Goal: Transaction & Acquisition: Purchase product/service

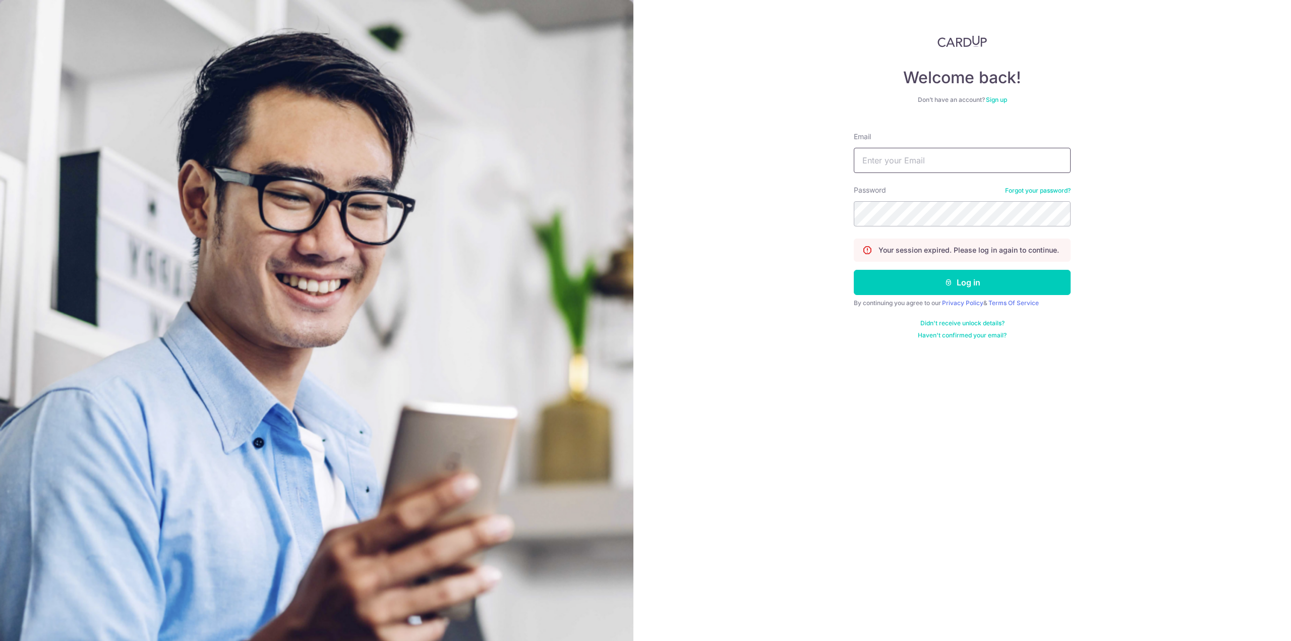
click at [894, 154] on input "Email" at bounding box center [962, 160] width 217 height 25
type input "antikomarine@icloud.com"
drag, startPoint x: 976, startPoint y: 156, endPoint x: 919, endPoint y: 166, distance: 58.3
click at [919, 166] on input "antikomarine@icloud.com" at bounding box center [962, 160] width 217 height 25
click at [930, 278] on button "Log in" at bounding box center [962, 282] width 217 height 25
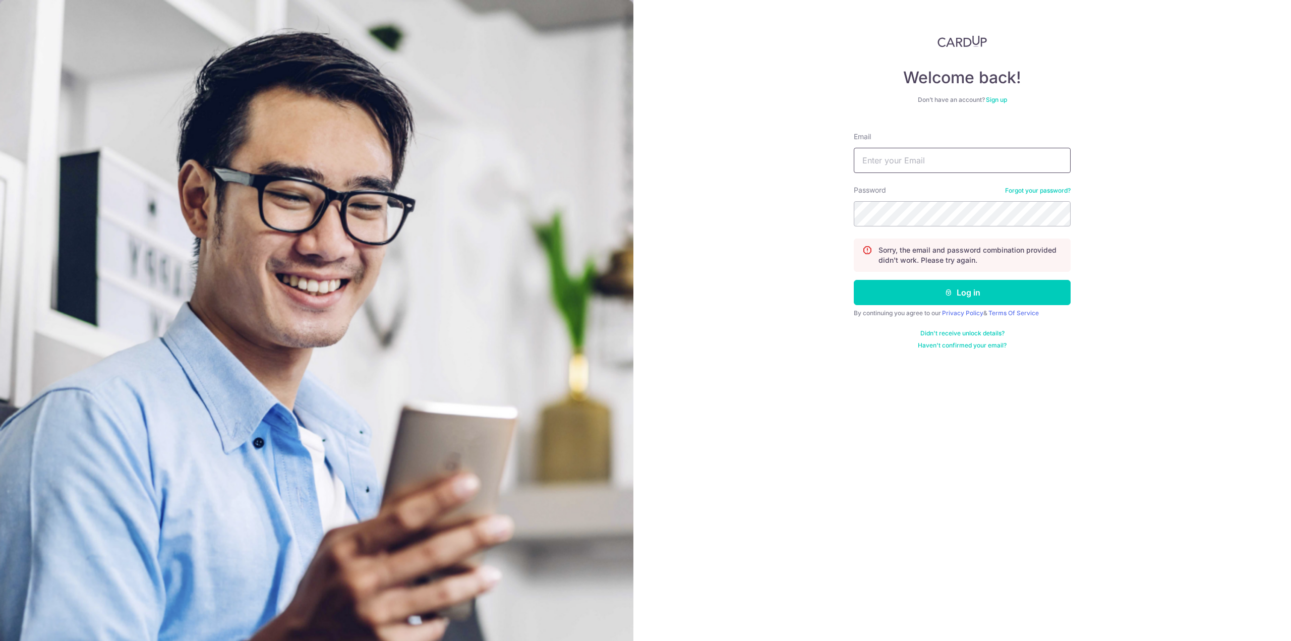
click at [914, 160] on input "Email" at bounding box center [962, 160] width 217 height 25
type input "[EMAIL_ADDRESS][DOMAIN_NAME]"
click at [958, 300] on button "Log in" at bounding box center [962, 292] width 217 height 25
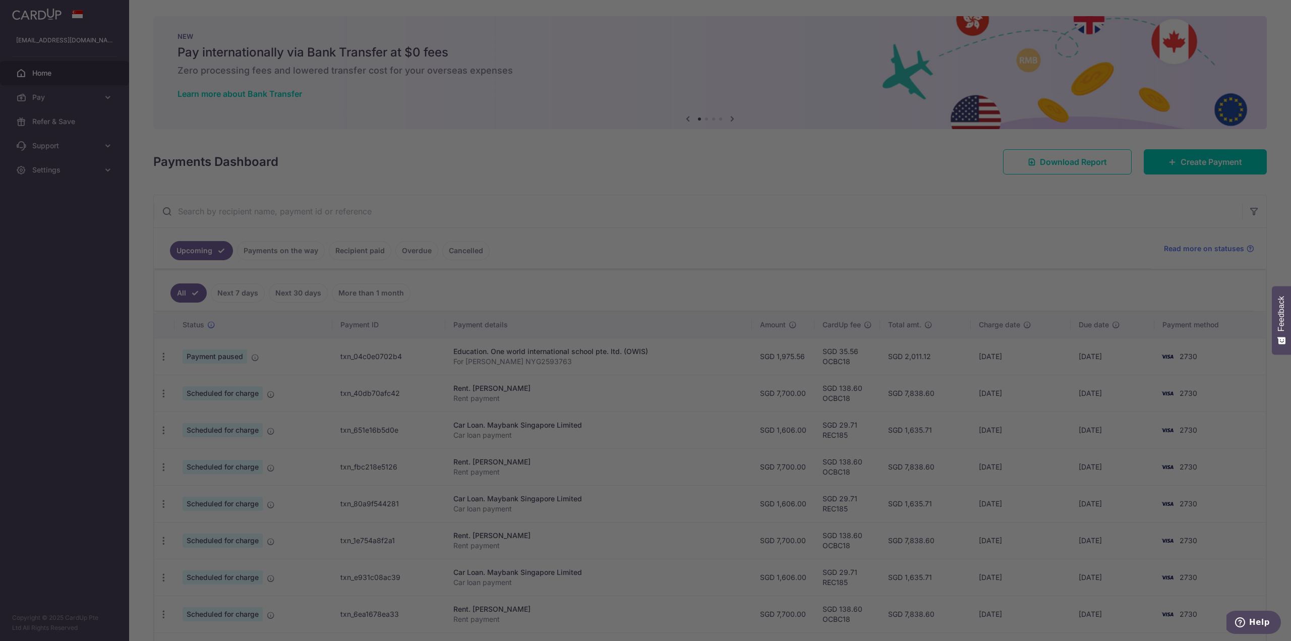
click at [1179, 169] on div at bounding box center [652, 323] width 1304 height 647
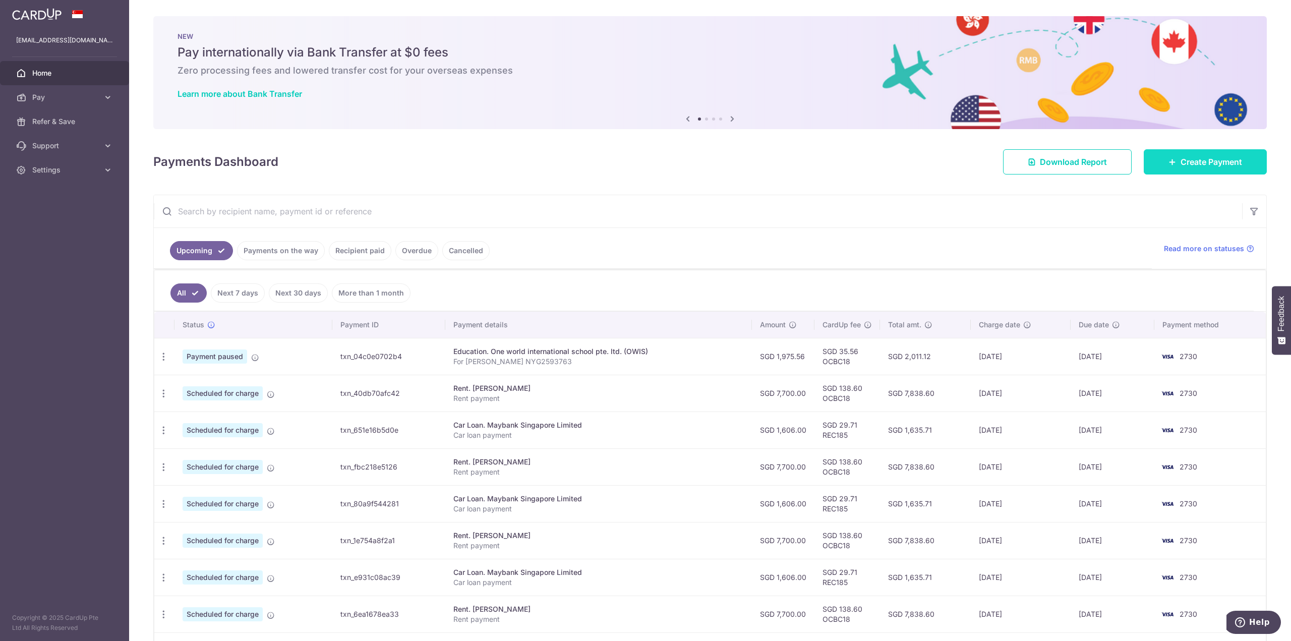
click at [1208, 159] on span "Create Payment" at bounding box center [1211, 162] width 62 height 12
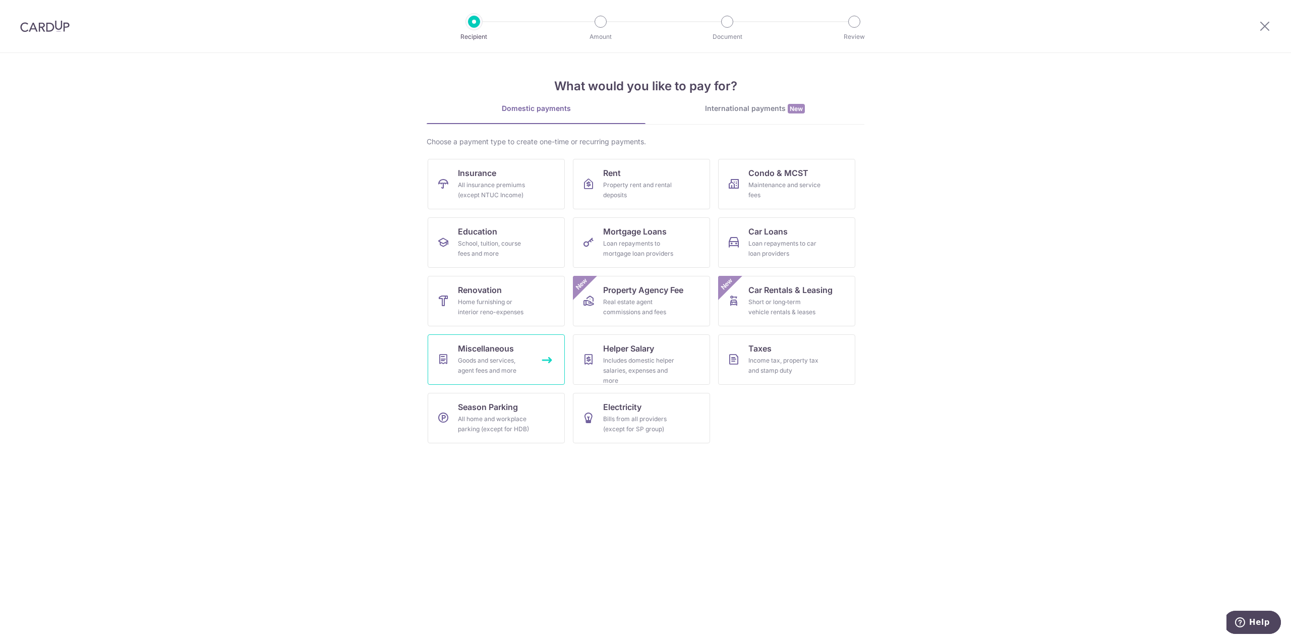
click at [512, 343] on span "Miscellaneous" at bounding box center [486, 348] width 56 height 12
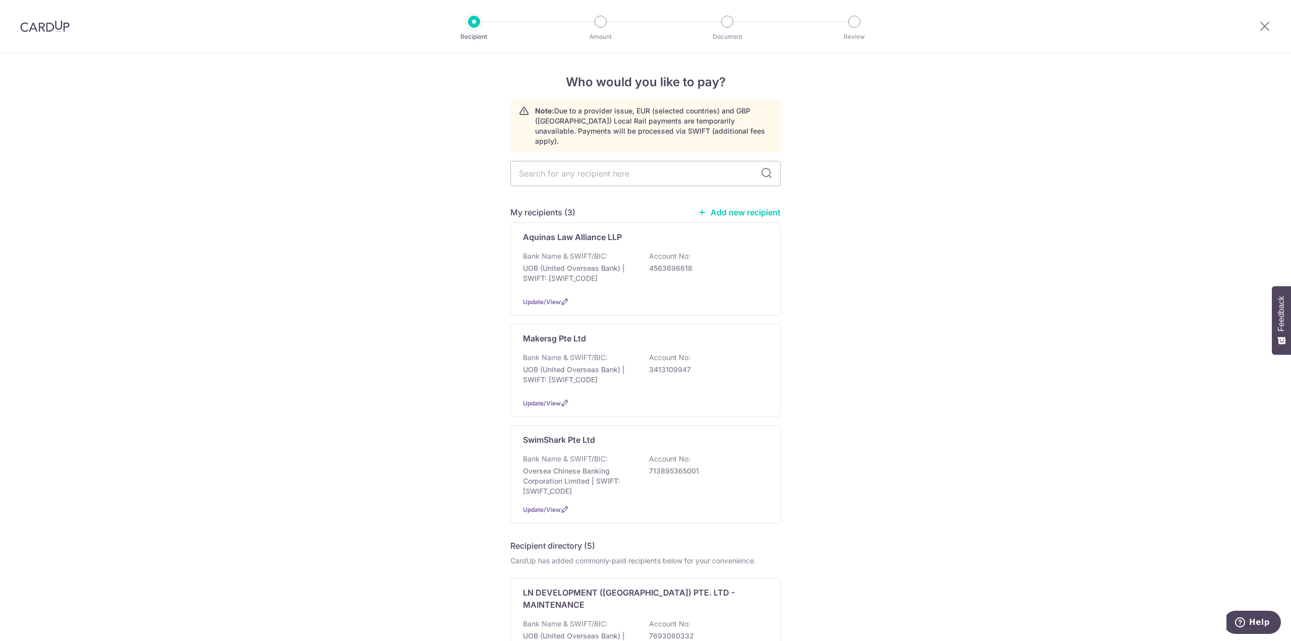
click at [759, 207] on link "Add new recipient" at bounding box center [738, 212] width 83 height 10
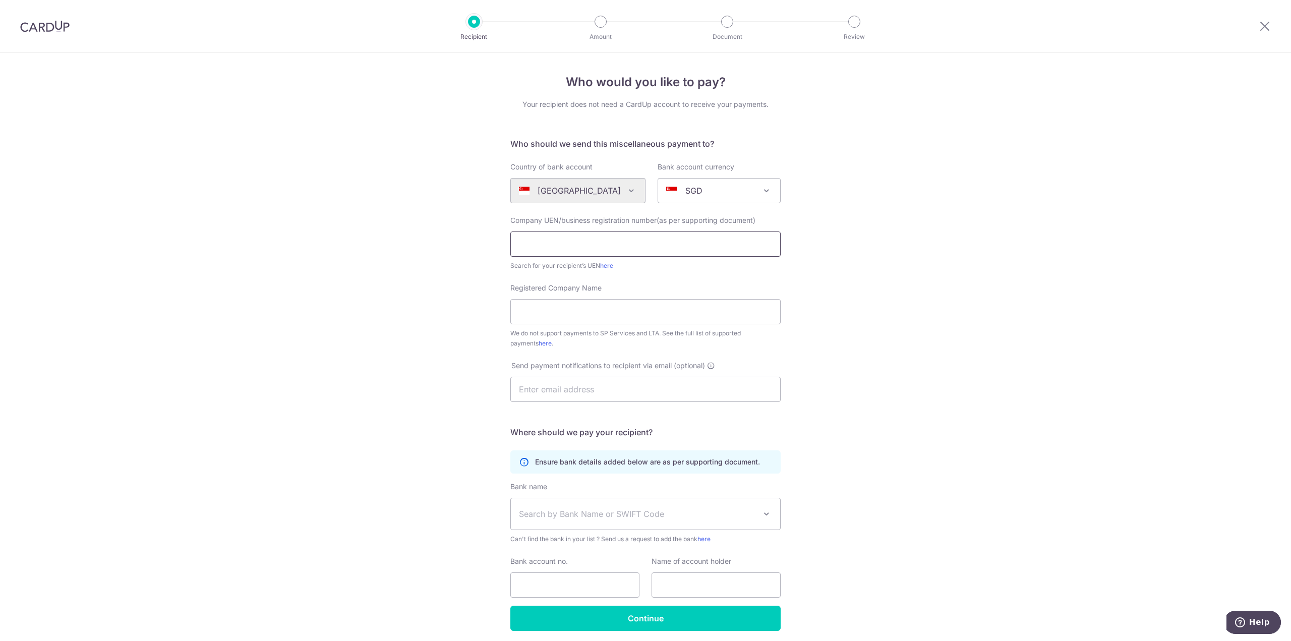
click at [544, 242] on input "text" at bounding box center [645, 243] width 270 height 25
type input "53083011J"
click at [570, 313] on input "Registered Company Name" at bounding box center [645, 311] width 270 height 25
type input "BCS Aircon Engineering"
click at [575, 393] on input "text" at bounding box center [645, 389] width 270 height 25
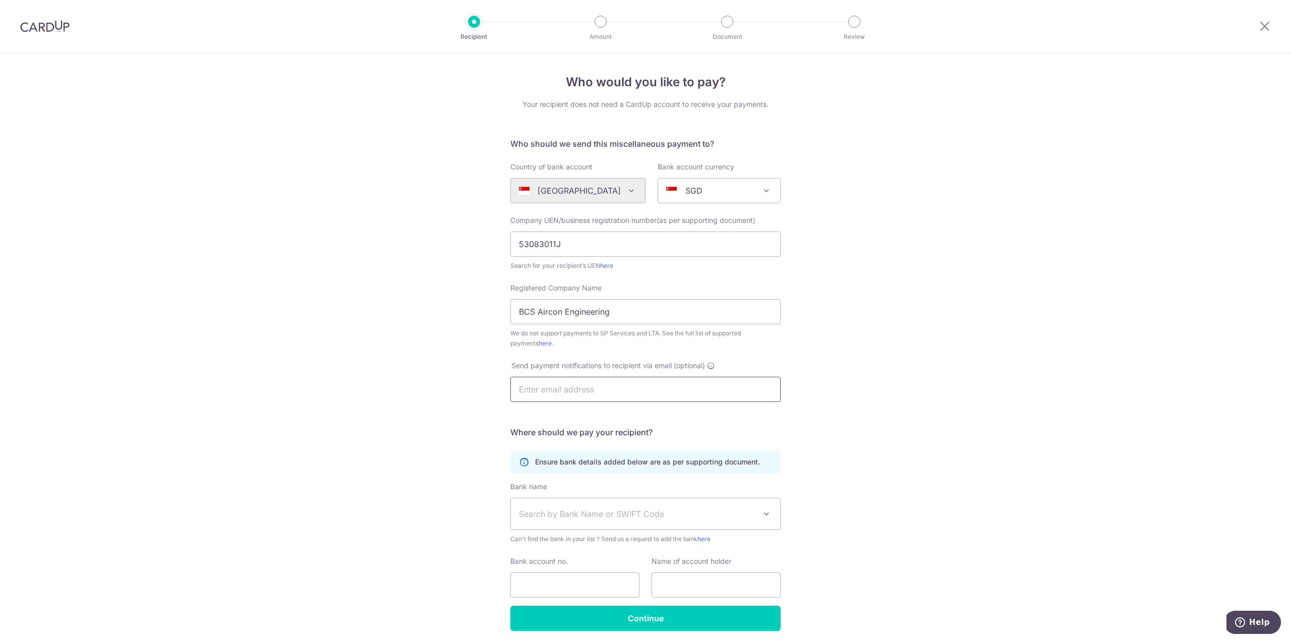
click at [573, 384] on input "text" at bounding box center [645, 389] width 270 height 25
click at [583, 381] on input "text" at bounding box center [645, 389] width 270 height 25
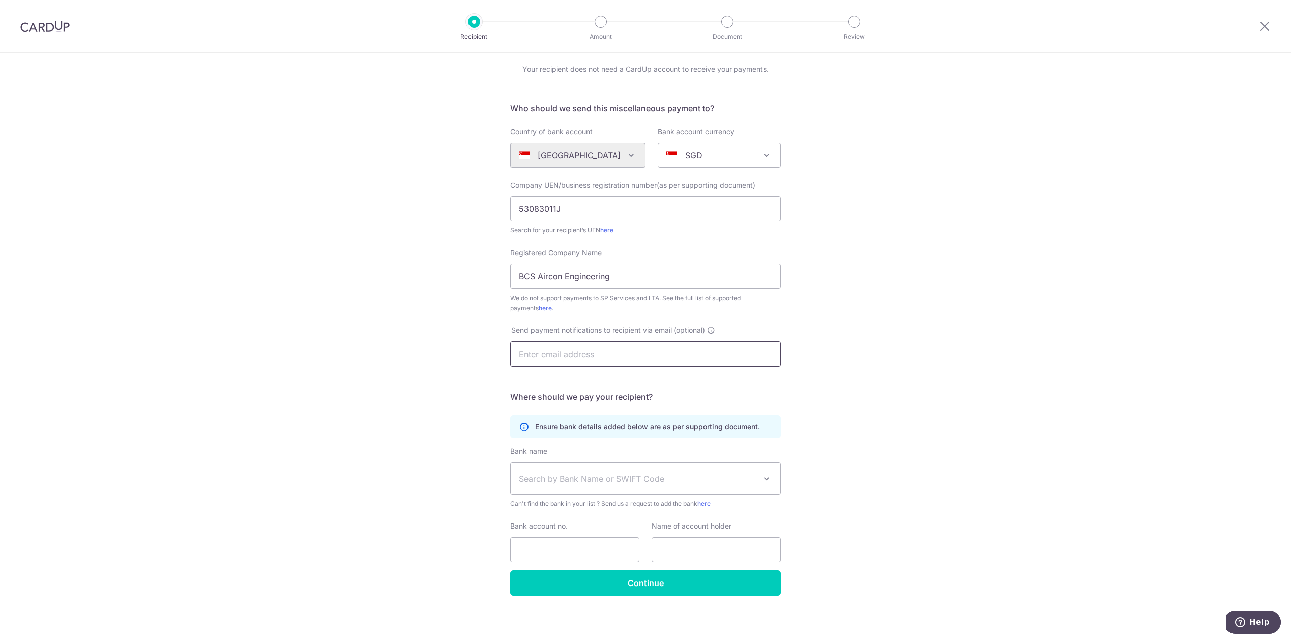
scroll to position [36, 0]
click at [441, 360] on div "Who would you like to pay? Your recipient does not need a CardUp account to rec…" at bounding box center [645, 329] width 1291 height 625
click at [552, 349] on input "text" at bounding box center [645, 352] width 270 height 25
click at [541, 476] on span "Search by Bank Name or SWIFT Code" at bounding box center [637, 477] width 237 height 12
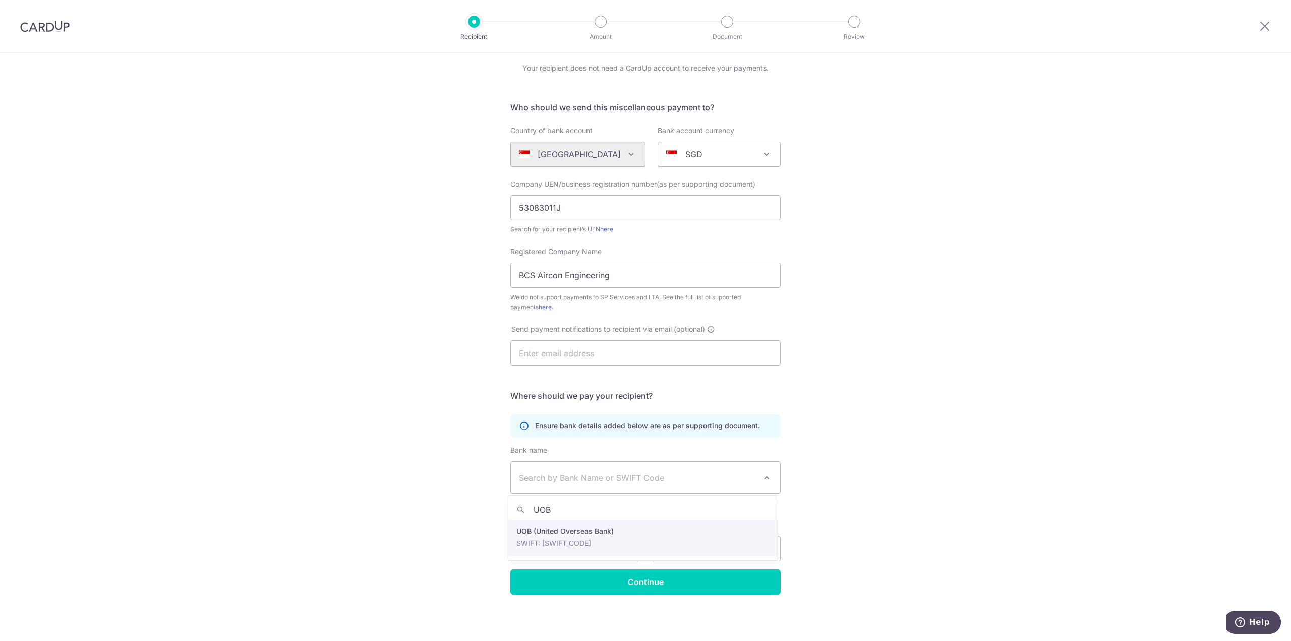
type input "UOB"
select select "18"
click at [541, 551] on input "Bank account no." at bounding box center [574, 548] width 129 height 25
click at [546, 550] on input "Bank account no." at bounding box center [574, 548] width 129 height 25
type input "349-306-088-9"
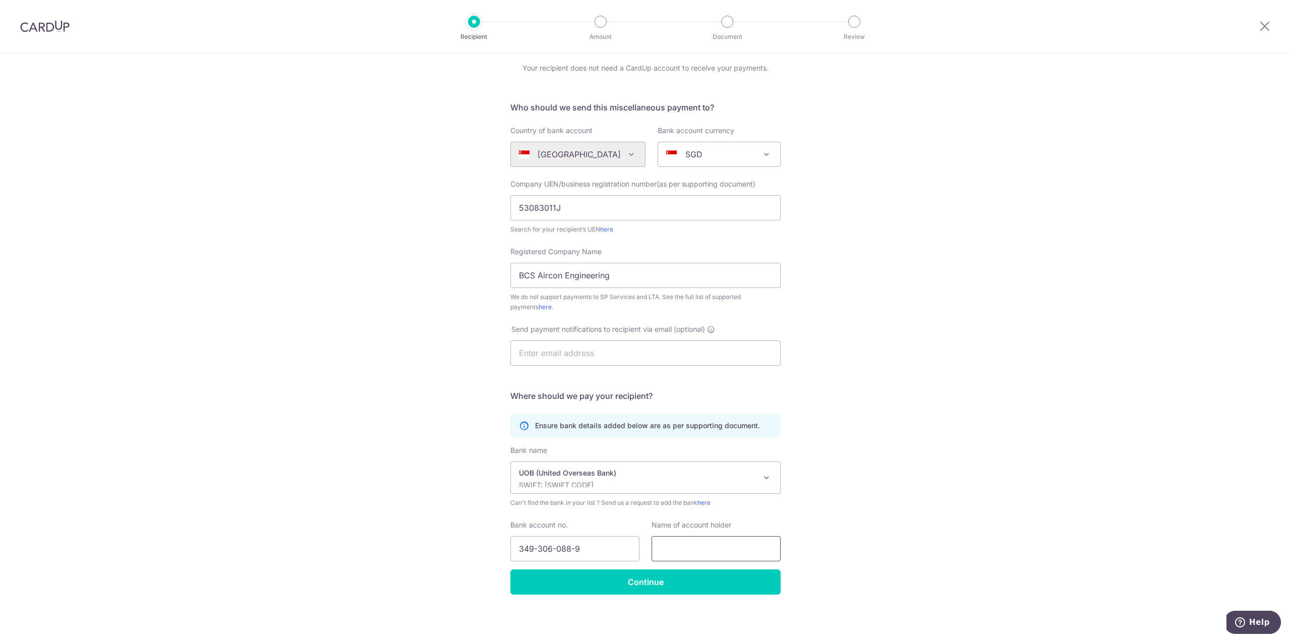
click at [716, 542] on input "text" at bounding box center [715, 548] width 129 height 25
click at [839, 522] on div "Who would you like to pay? Your recipient does not need a CardUp account to rec…" at bounding box center [645, 329] width 1291 height 625
drag, startPoint x: 618, startPoint y: 272, endPoint x: 441, endPoint y: 268, distance: 177.5
click at [441, 268] on div "Who would you like to pay? Your recipient does not need a CardUp account to rec…" at bounding box center [645, 329] width 1291 height 625
click at [692, 549] on input "text" at bounding box center [715, 548] width 129 height 25
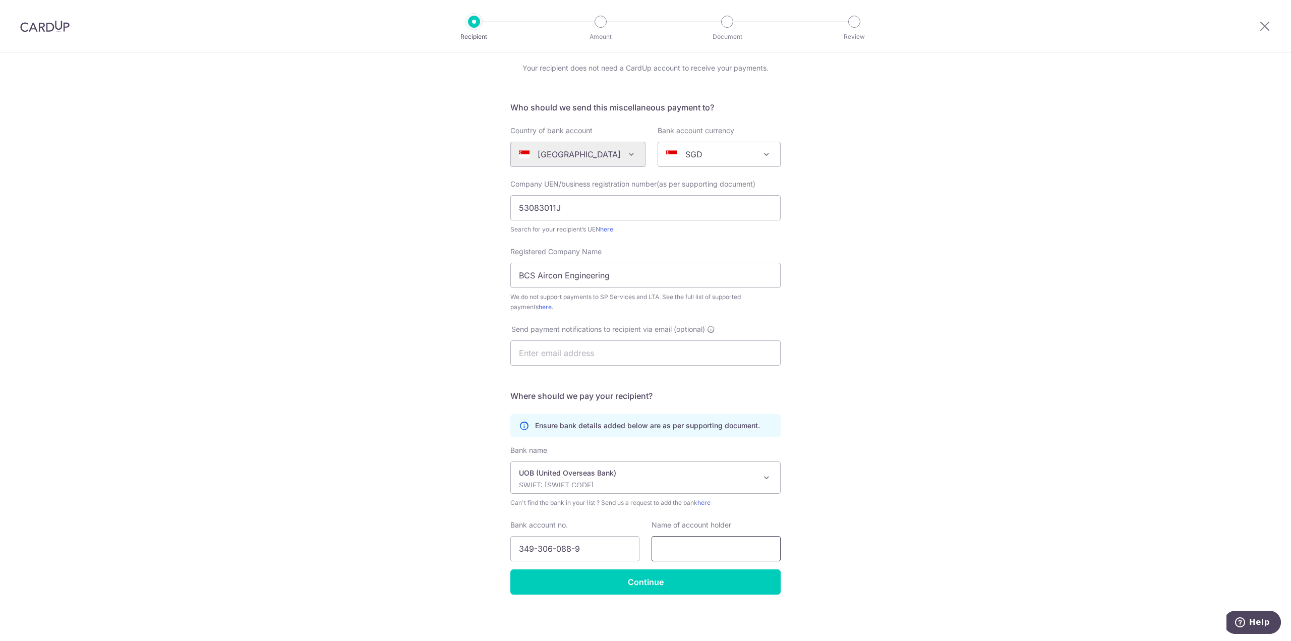
paste input "BCS Aircon Engineering"
type input "BCS Aircon Engineering"
click at [859, 536] on div "Who would you like to pay? Your recipient does not need a CardUp account to rec…" at bounding box center [645, 329] width 1291 height 625
click at [698, 584] on input "Continue" at bounding box center [645, 581] width 270 height 25
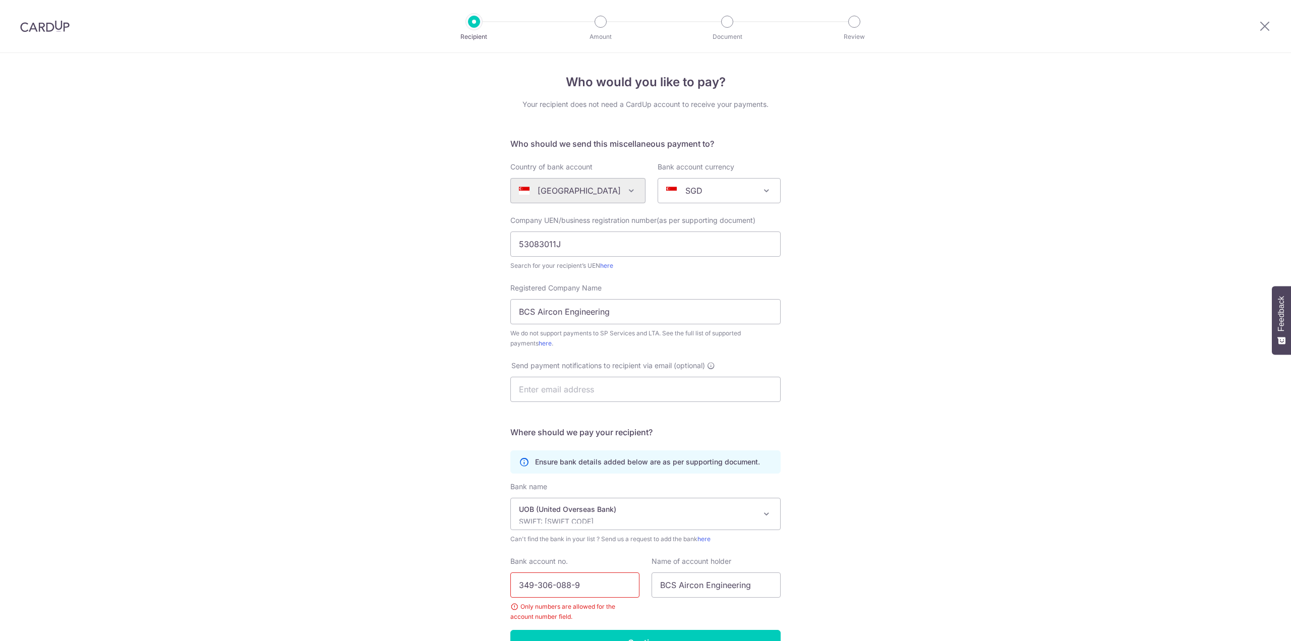
scroll to position [60, 0]
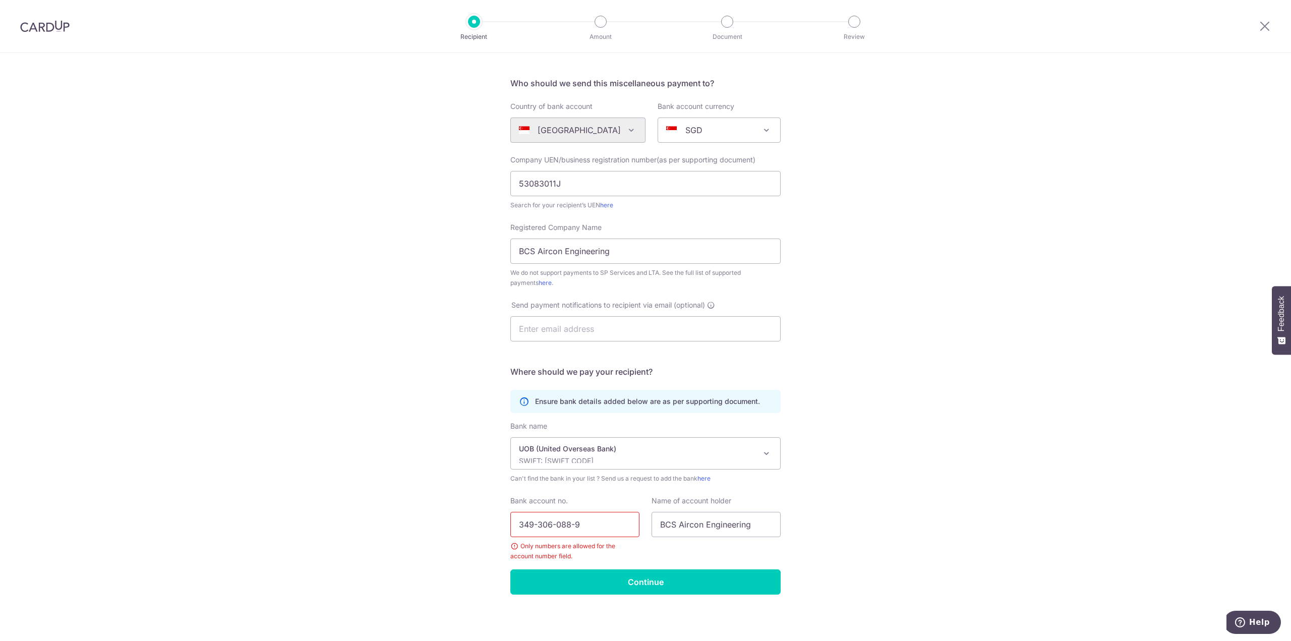
click at [535, 526] on input "349-306-088-9" at bounding box center [574, 524] width 129 height 25
type input "3493060889"
click at [453, 404] on div "Who would you like to pay? Your recipient does not need a CardUp account to rec…" at bounding box center [645, 316] width 1291 height 649
click at [623, 576] on input "Continue" at bounding box center [645, 581] width 270 height 25
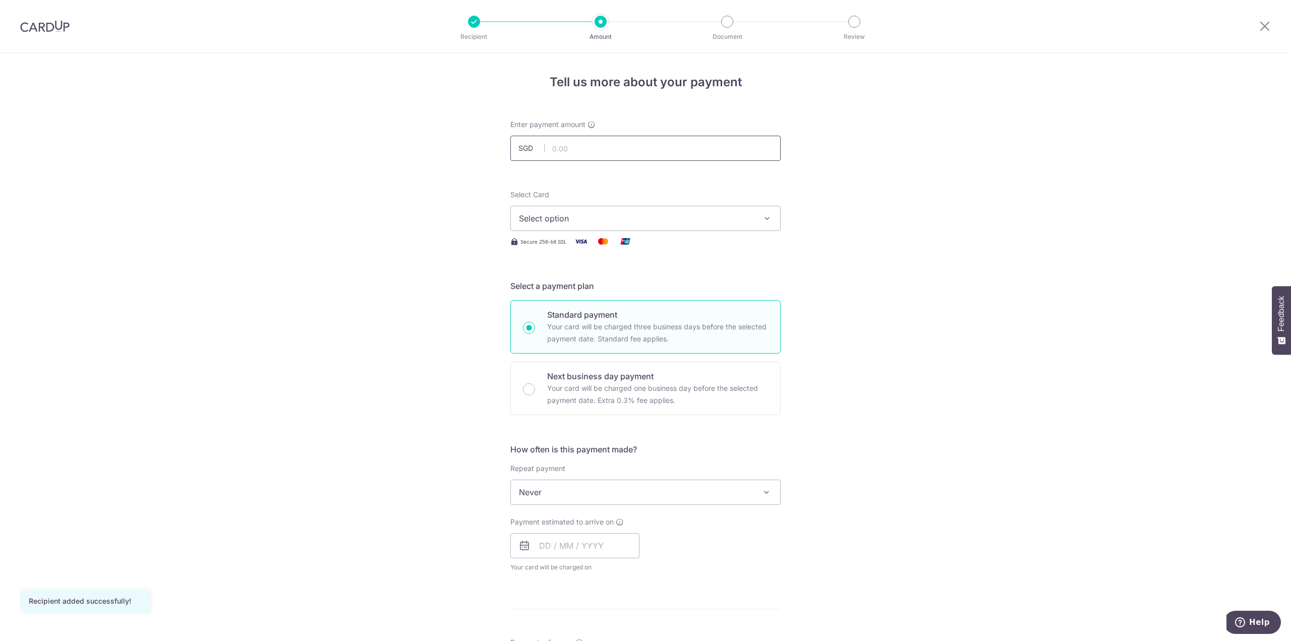
click at [584, 153] on input "text" at bounding box center [645, 148] width 270 height 25
type input "350.00"
click at [586, 226] on button "Select option" at bounding box center [645, 218] width 270 height 25
click at [568, 278] on link "**** 2730" at bounding box center [645, 290] width 269 height 24
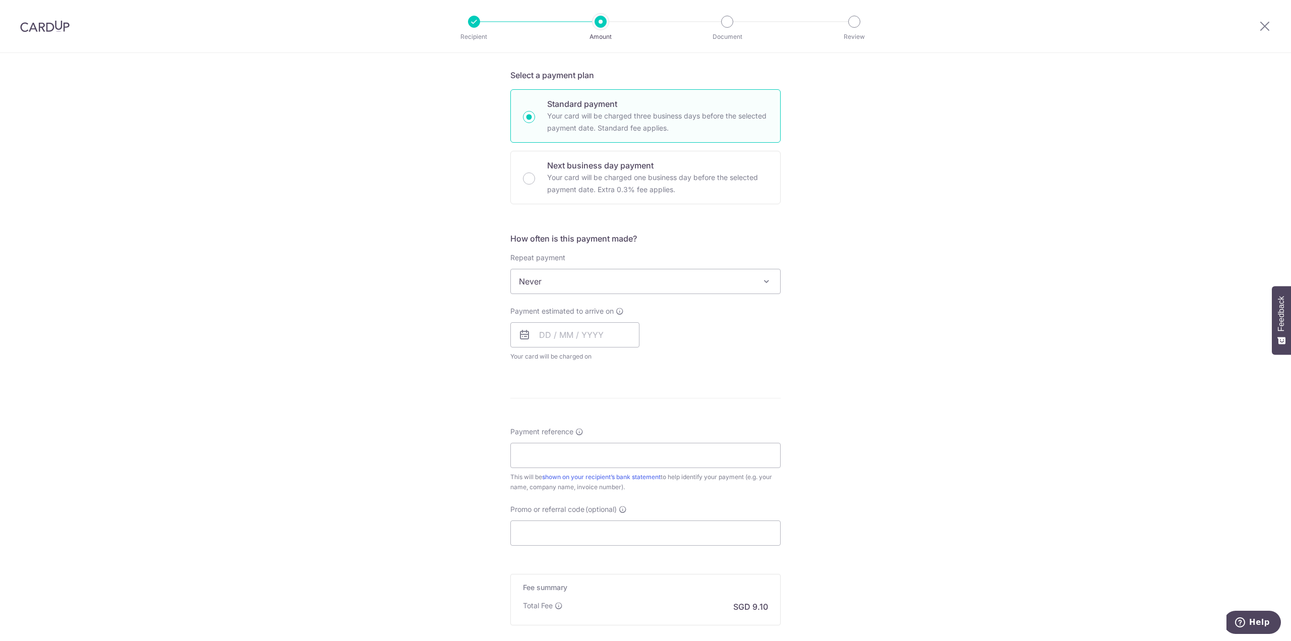
scroll to position [252, 0]
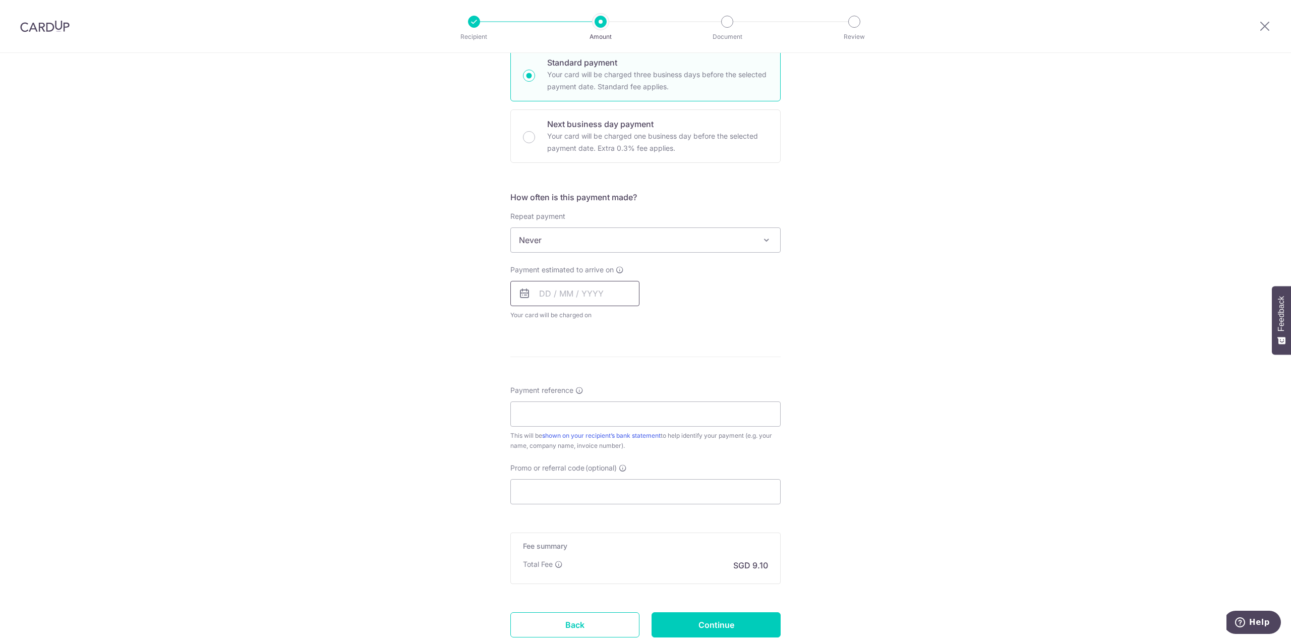
click at [562, 292] on input "text" at bounding box center [574, 293] width 129 height 25
click at [589, 389] on link "8" at bounding box center [591, 385] width 16 height 16
type input "[DATE]"
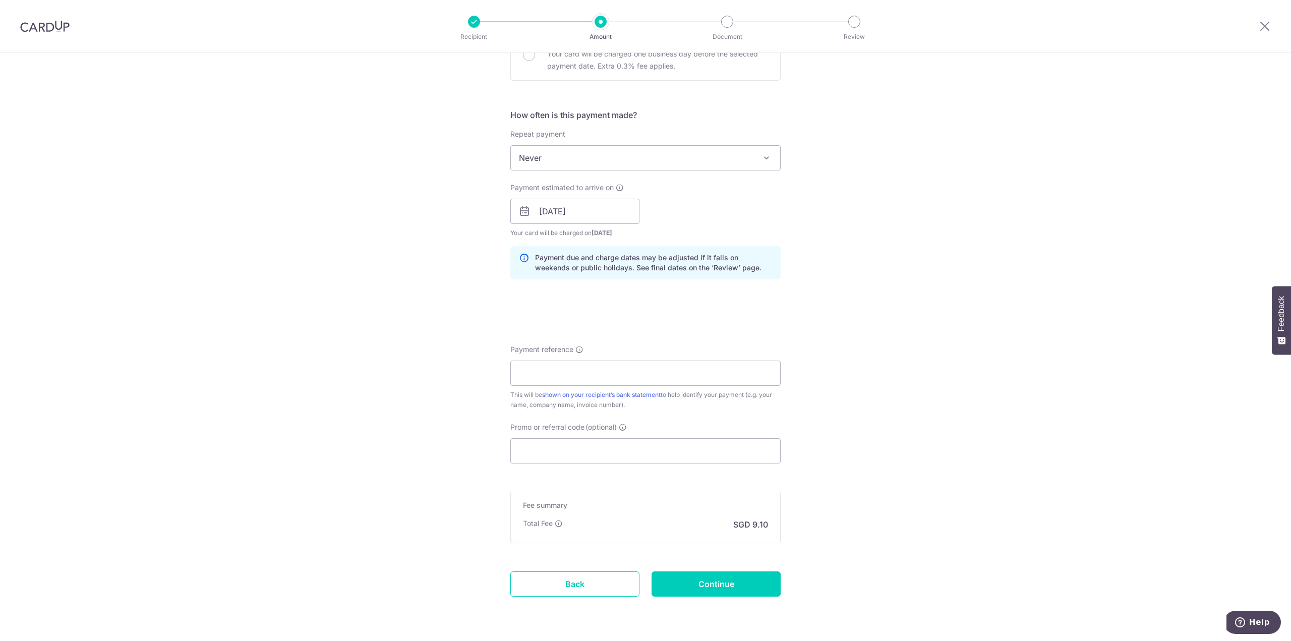
scroll to position [353, 0]
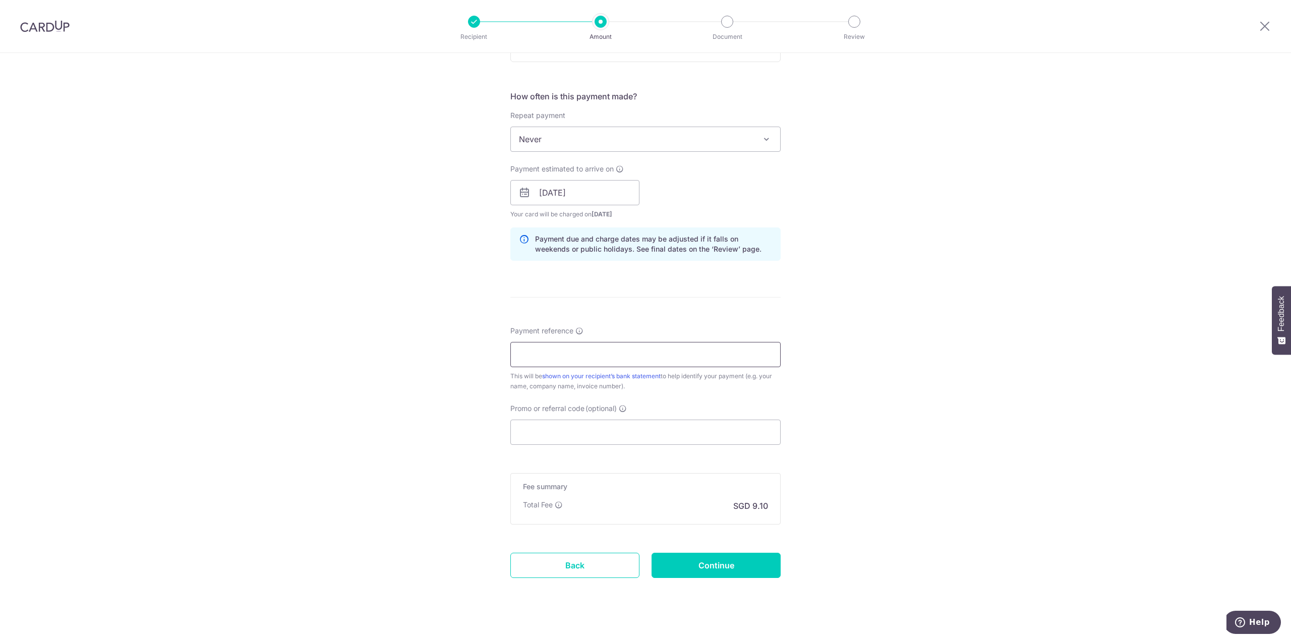
click at [527, 351] on input "Payment reference" at bounding box center [645, 354] width 270 height 25
type input "I"
type input "For invoice 41746"
click at [718, 424] on input "Promo or referral code (optional)" at bounding box center [645, 431] width 270 height 25
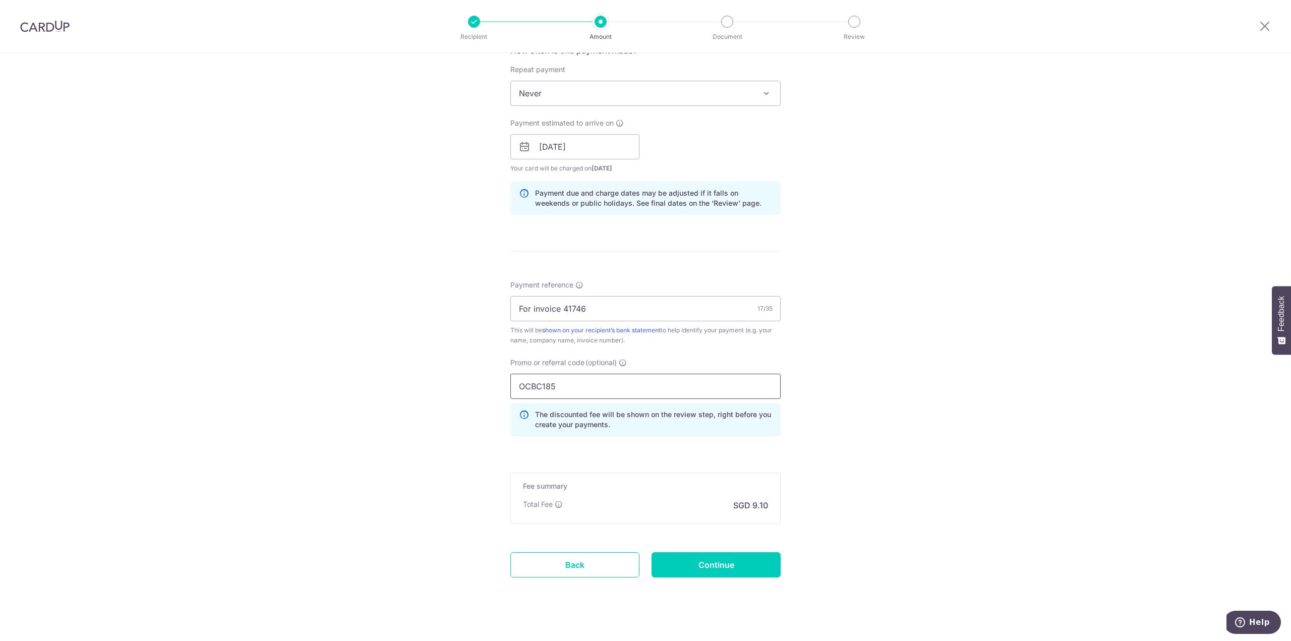
scroll to position [408, 0]
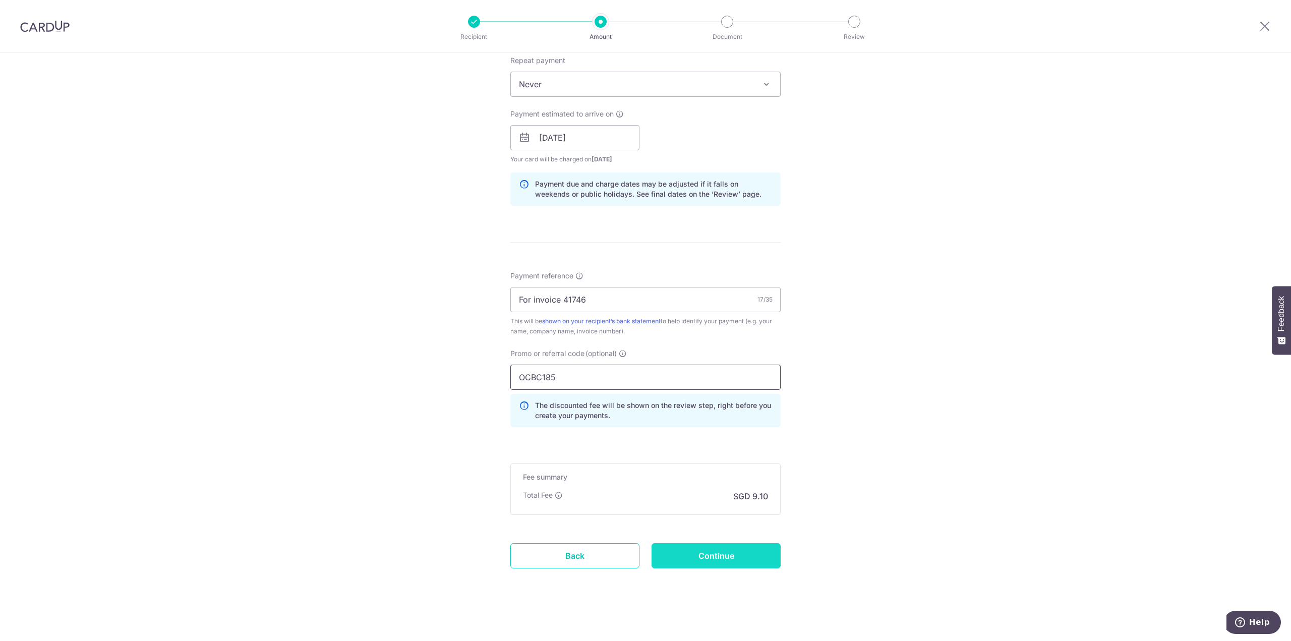
type input "OCBC185"
click at [688, 555] on input "Continue" at bounding box center [715, 555] width 129 height 25
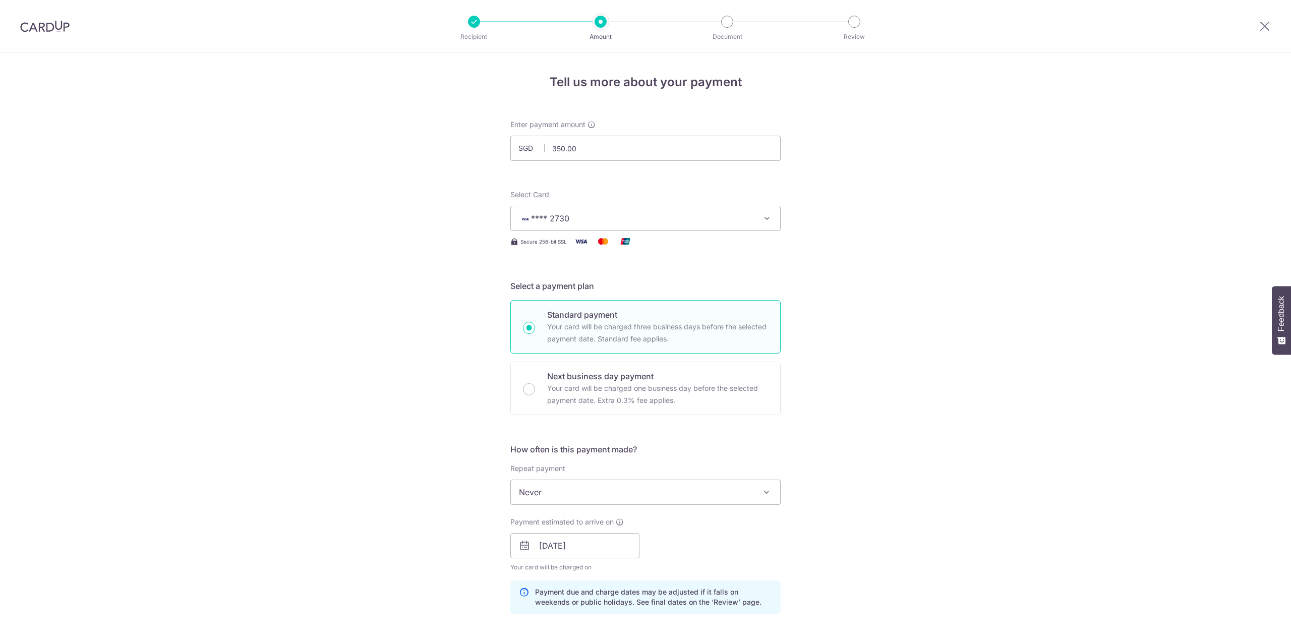
scroll to position [422, 0]
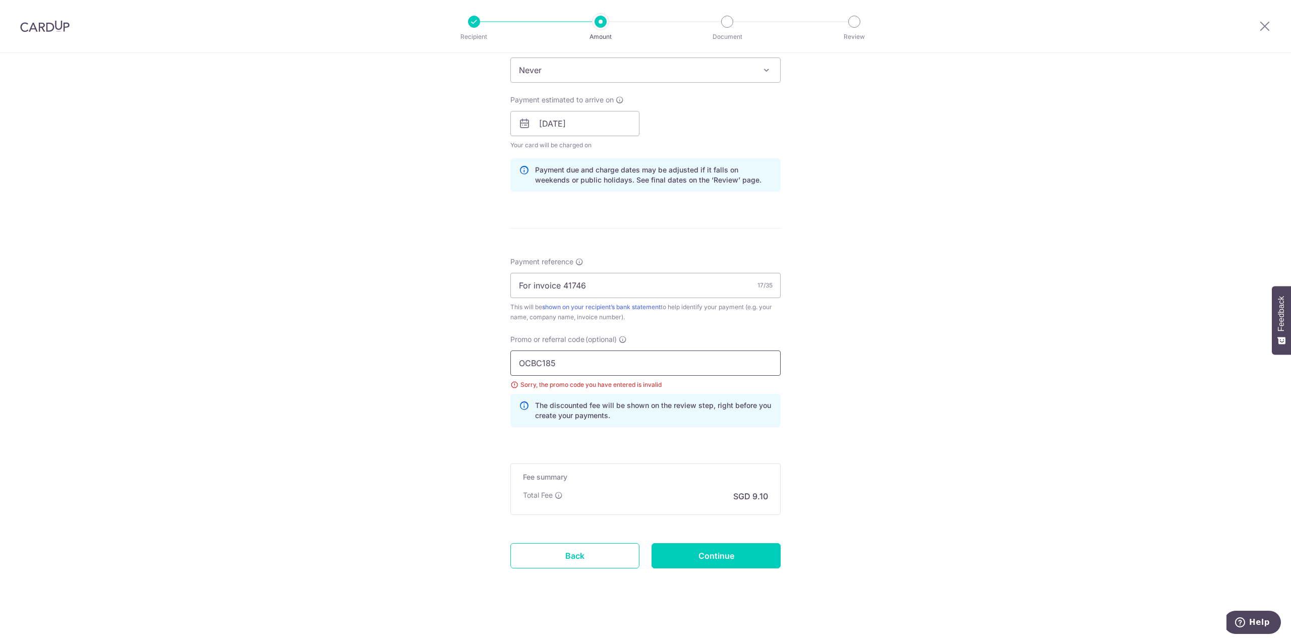
click at [548, 362] on input "OCBC185" at bounding box center [645, 362] width 270 height 25
type input "OCBC195"
click at [702, 556] on input "Continue" at bounding box center [715, 555] width 129 height 25
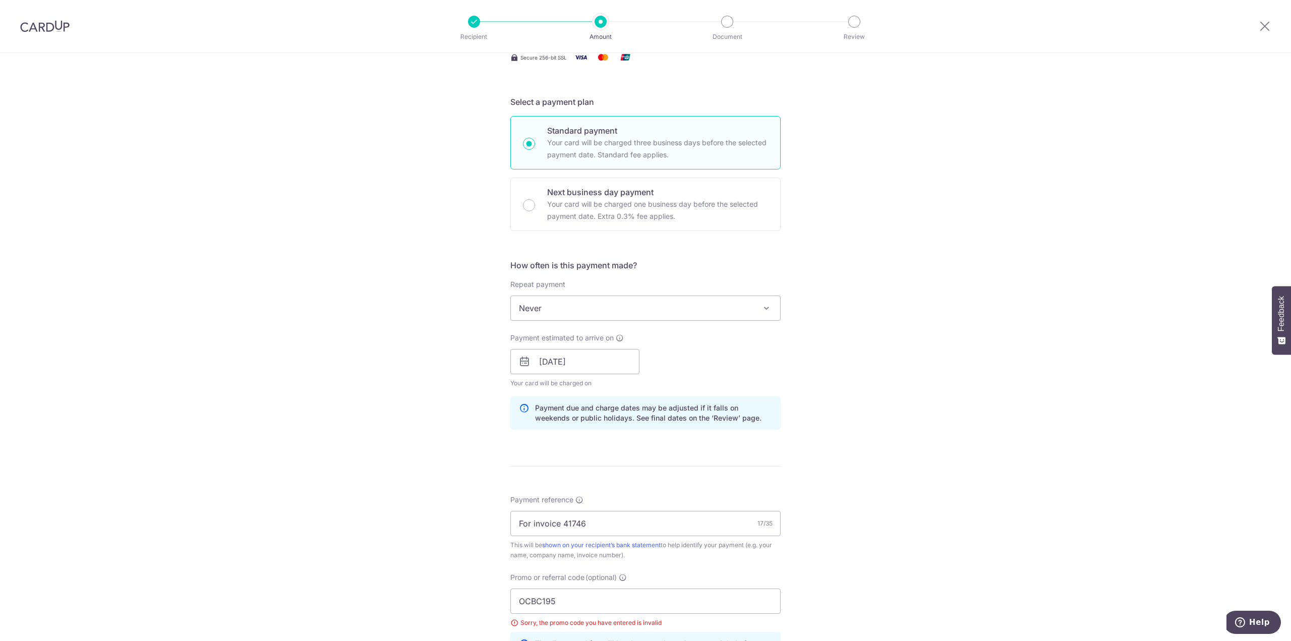
scroll to position [295, 0]
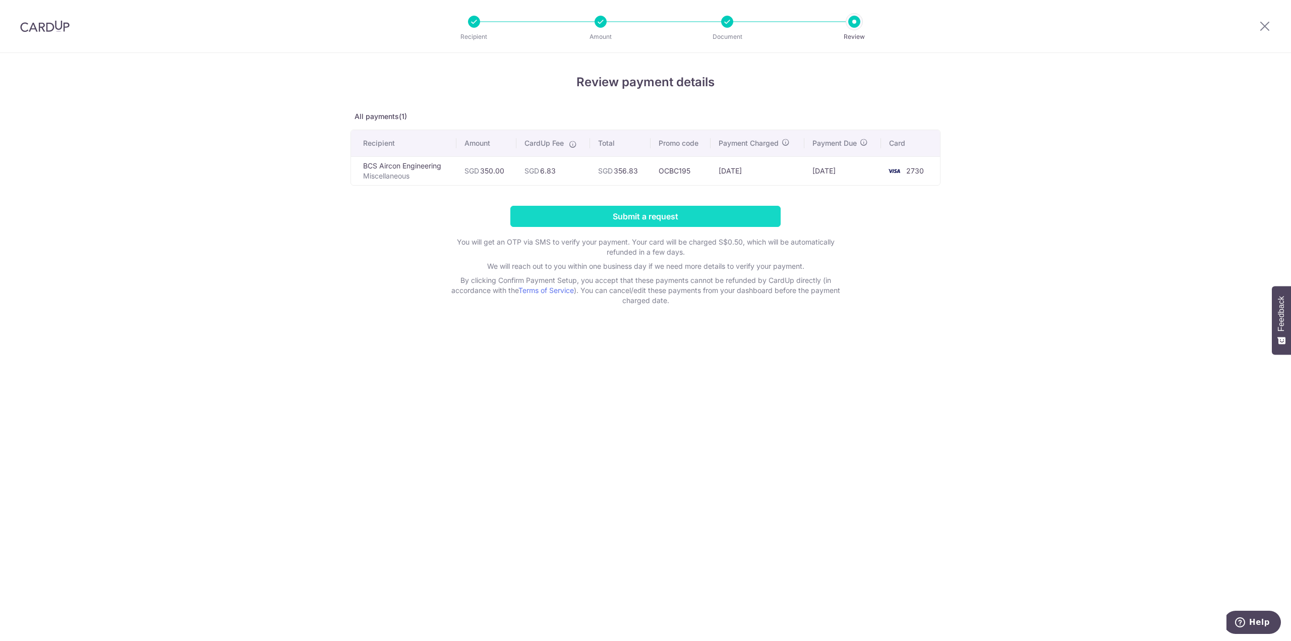
click at [645, 217] on input "Submit a request" at bounding box center [645, 216] width 270 height 21
